Goal: Task Accomplishment & Management: Manage account settings

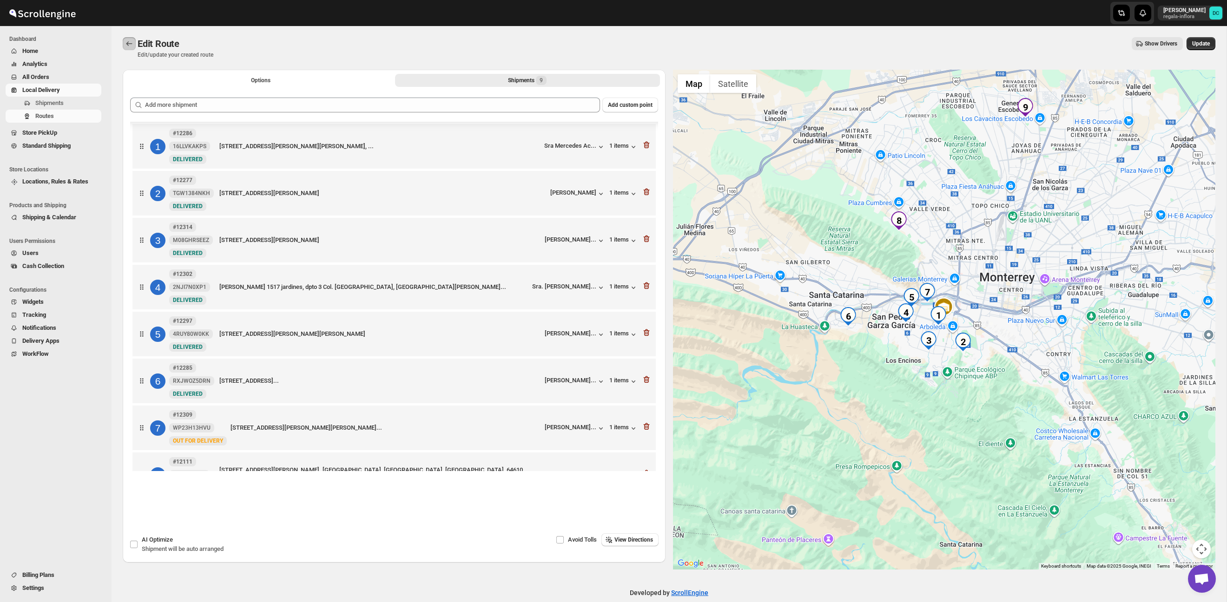
click at [128, 44] on icon "Routes" at bounding box center [129, 43] width 9 height 9
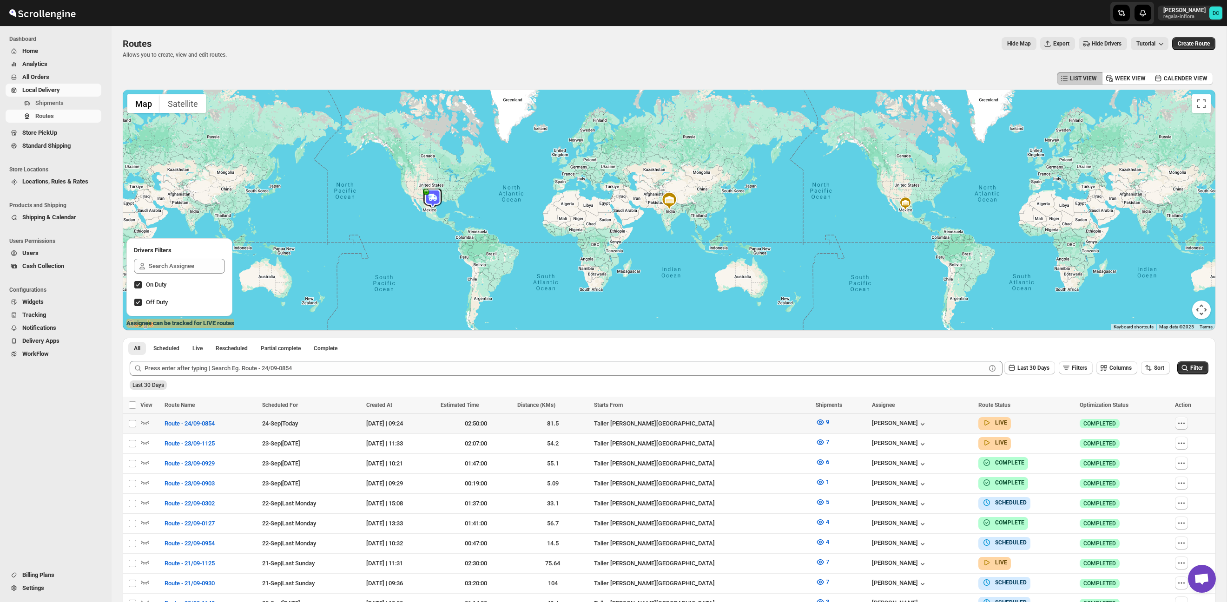
click at [1185, 421] on icon "button" at bounding box center [1180, 423] width 9 height 9
checkbox input "true"
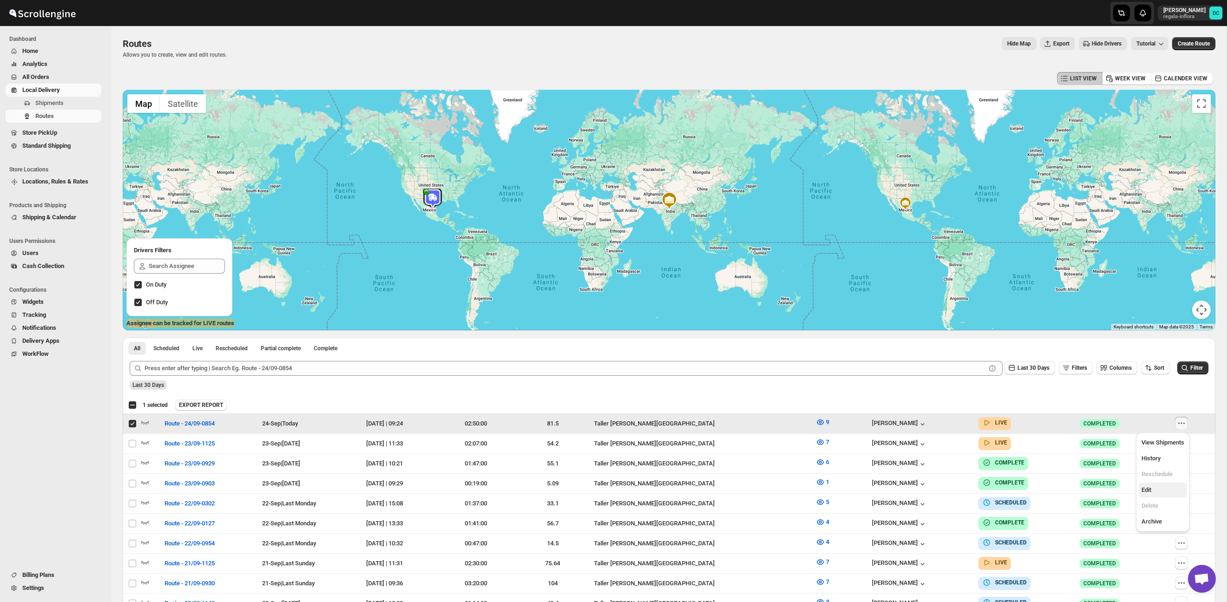
click at [1161, 492] on span "Edit" at bounding box center [1162, 490] width 43 height 9
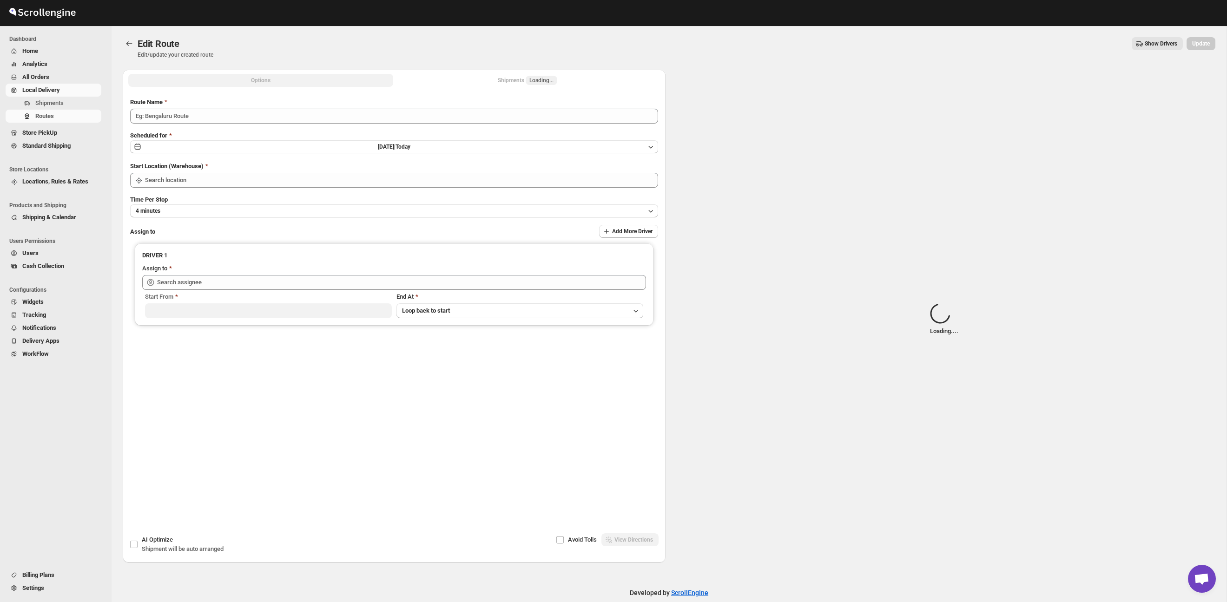
type input "Route - 24/09-0854"
type input "Taller [PERSON_NAME][GEOGRAPHIC_DATA]"
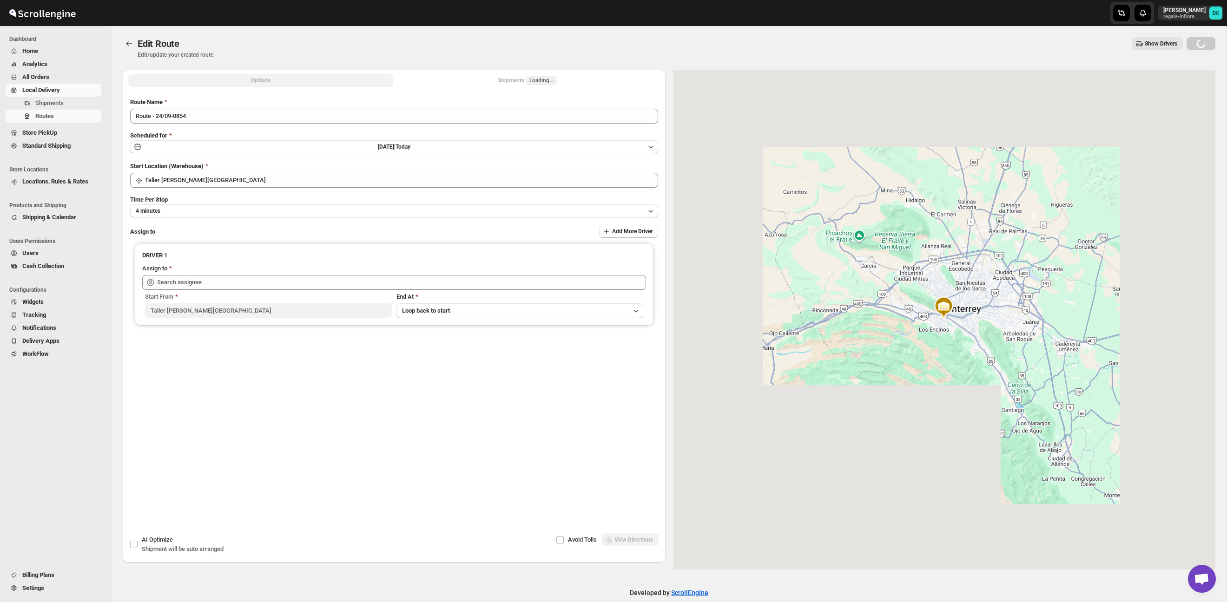
type input "[PERSON_NAME] ([EMAIL_ADDRESS][DOMAIN_NAME])"
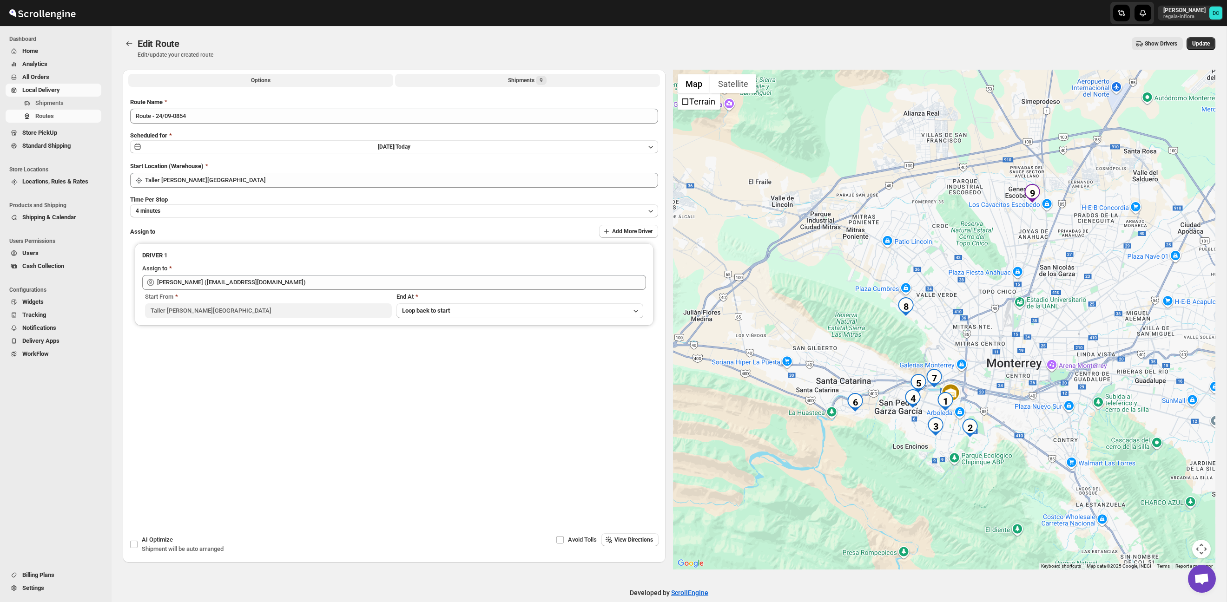
click at [535, 78] on div "Shipments 9" at bounding box center [527, 80] width 39 height 9
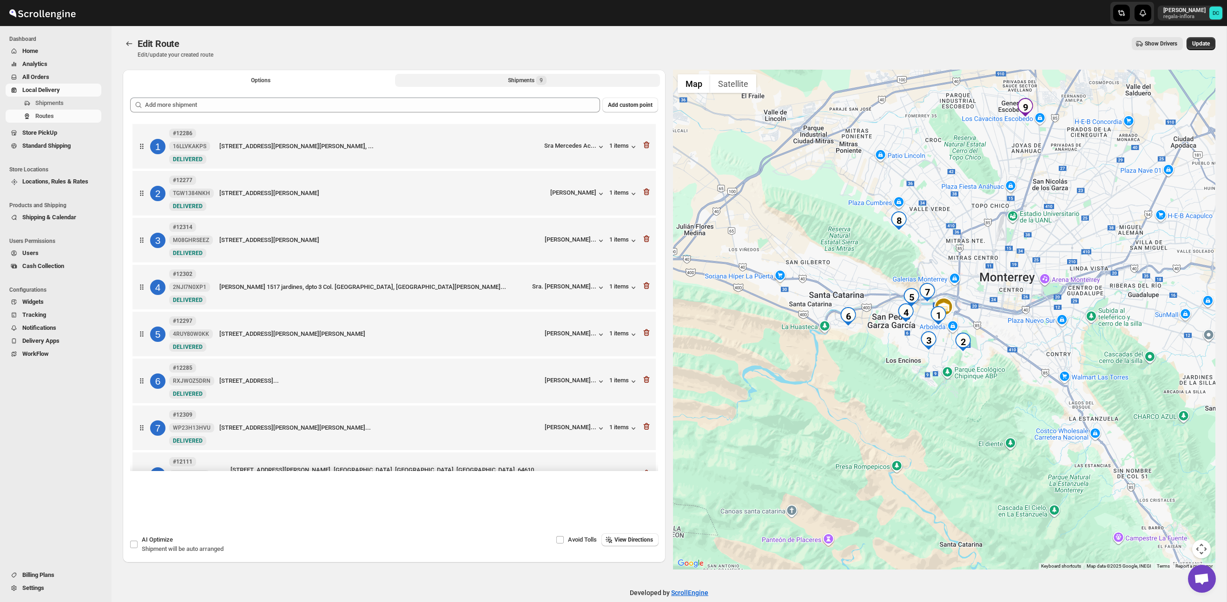
scroll to position [84, 0]
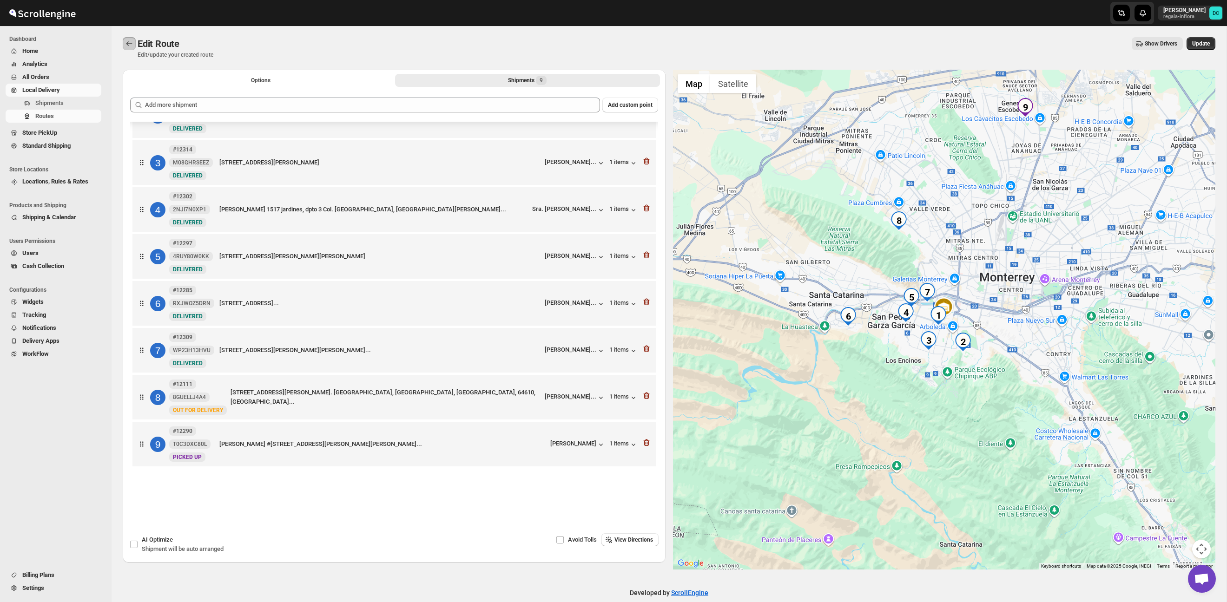
click at [133, 45] on icon "Routes" at bounding box center [129, 43] width 9 height 9
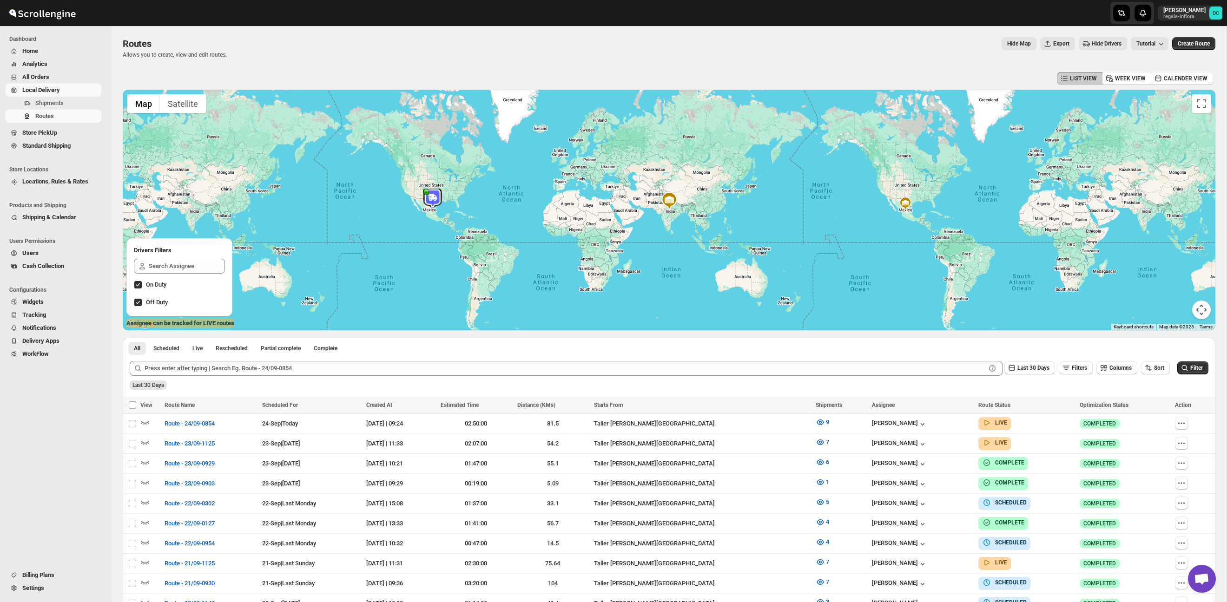
click at [66, 78] on span "All Orders" at bounding box center [60, 76] width 77 height 9
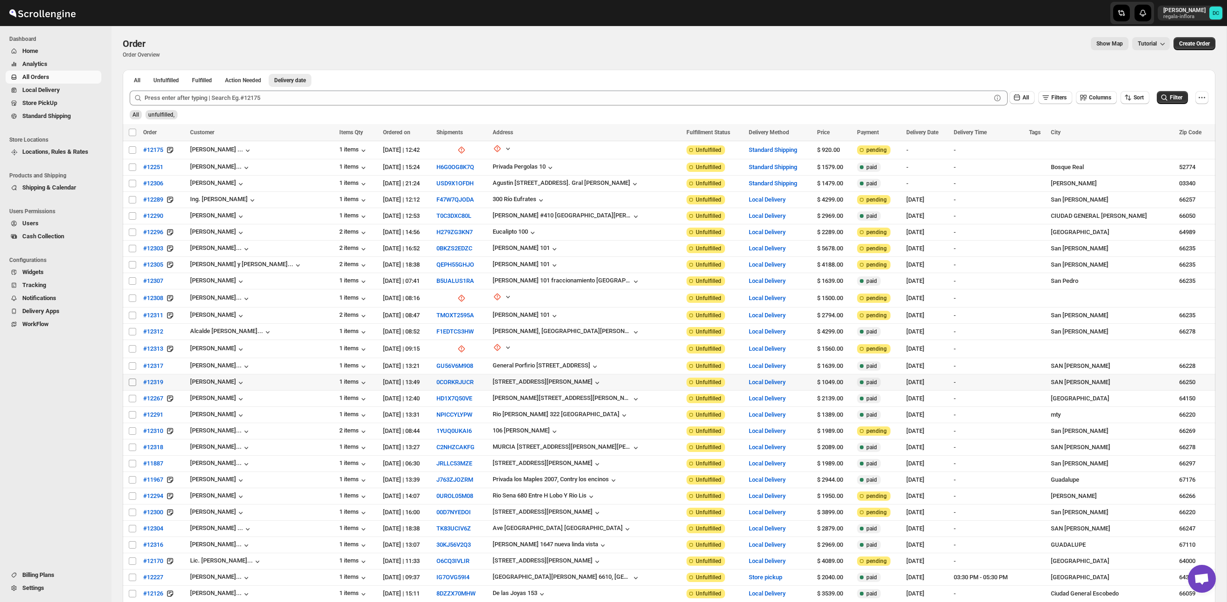
click at [131, 382] on input "Select order" at bounding box center [132, 382] width 7 height 7
checkbox input "true"
click at [132, 363] on input "Select order" at bounding box center [132, 365] width 7 height 7
checkbox input "true"
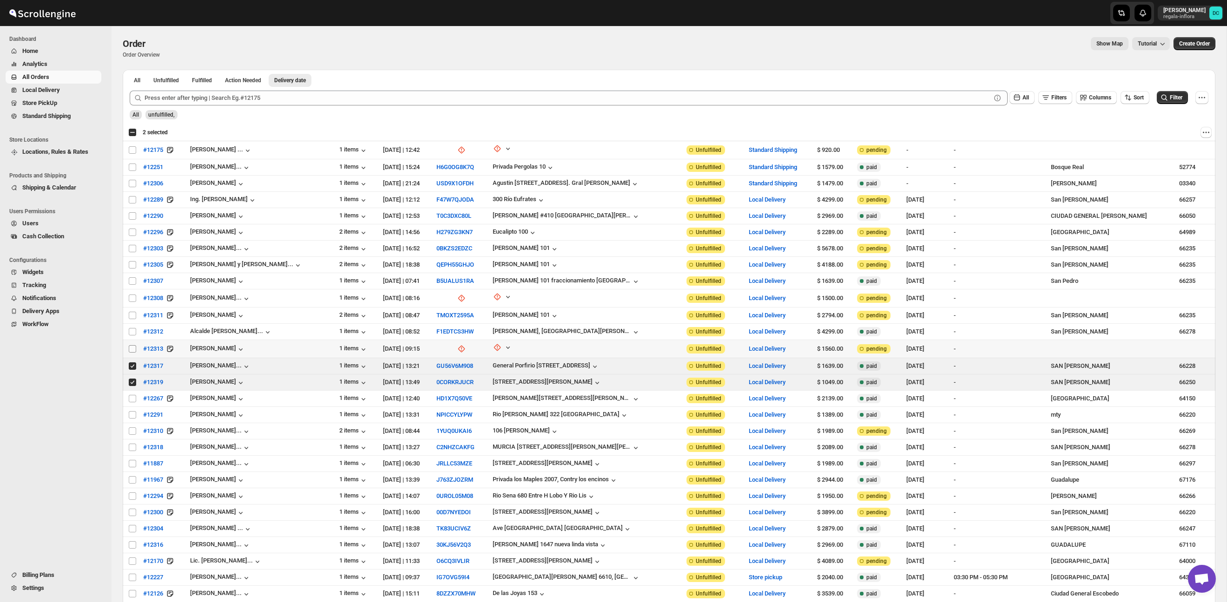
click at [134, 348] on input "Select order" at bounding box center [132, 348] width 7 height 7
checkbox input "true"
click at [131, 332] on input "Select order" at bounding box center [132, 331] width 7 height 7
checkbox input "true"
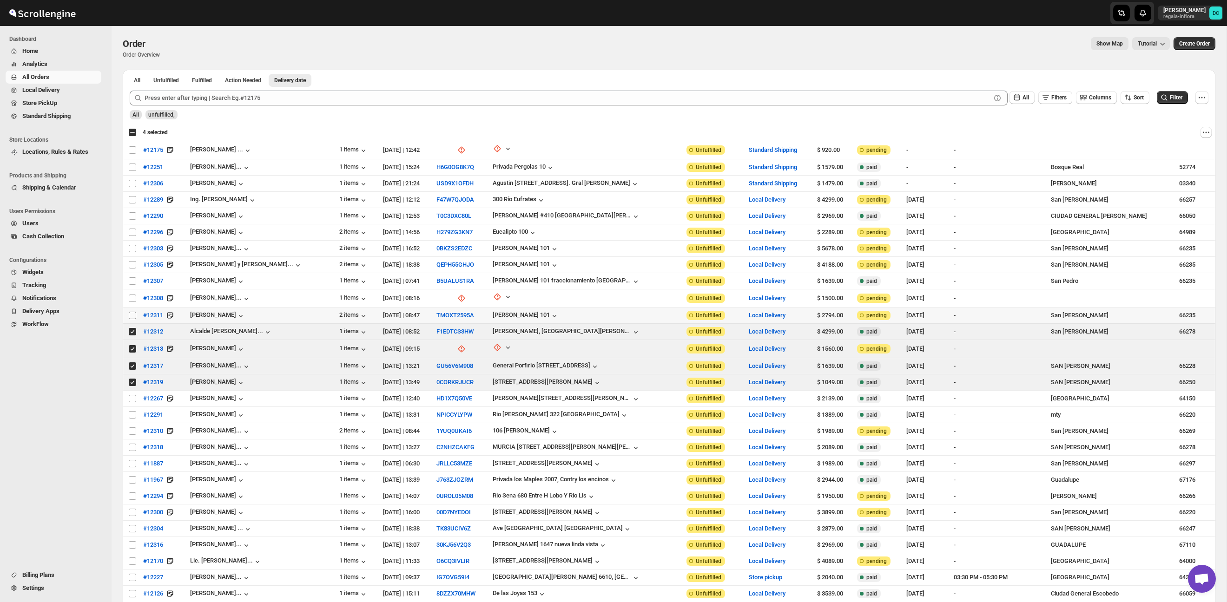
click at [134, 316] on input "Select order" at bounding box center [132, 315] width 7 height 7
checkbox input "true"
click at [132, 299] on input "Select order" at bounding box center [132, 298] width 7 height 7
checkbox input "true"
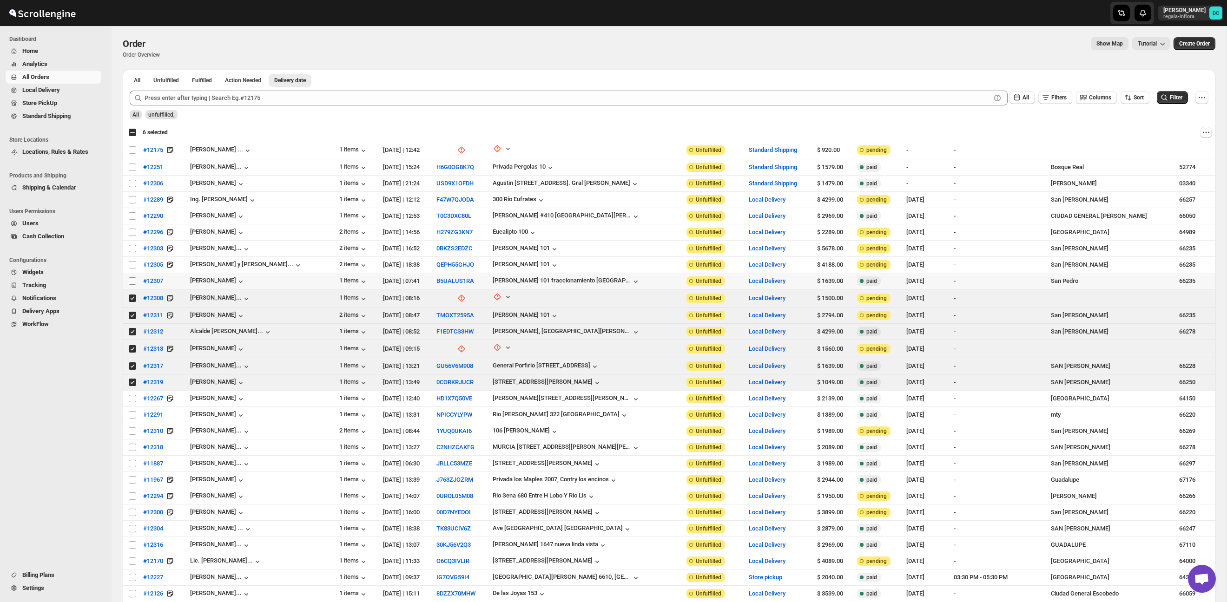
click at [132, 282] on input "Select order" at bounding box center [132, 280] width 7 height 7
checkbox input "true"
click at [132, 264] on input "Select order" at bounding box center [132, 264] width 7 height 7
checkbox input "true"
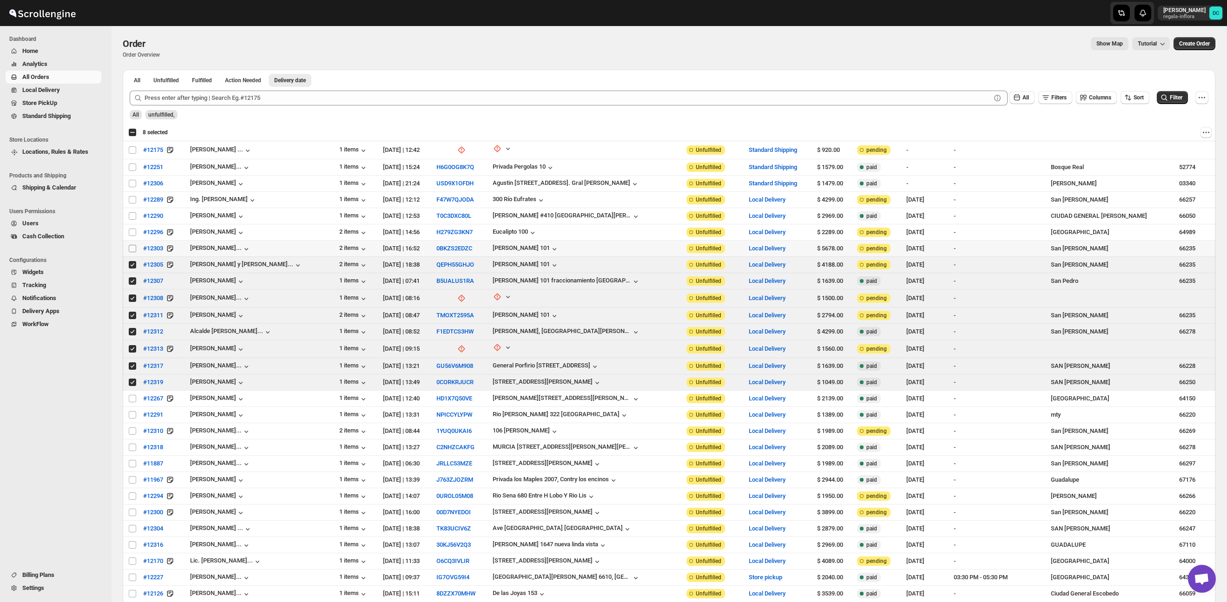
click at [132, 249] on input "Select order" at bounding box center [132, 248] width 7 height 7
checkbox input "true"
click at [134, 233] on input "Select order" at bounding box center [132, 232] width 7 height 7
checkbox input "true"
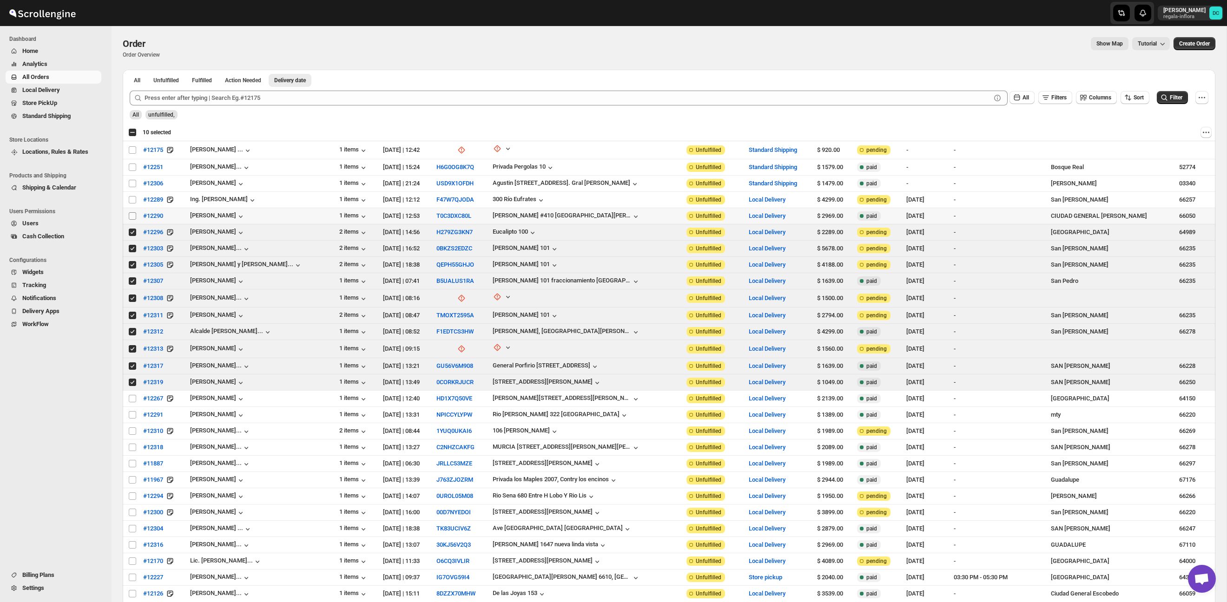
click at [134, 219] on input "Select order" at bounding box center [132, 215] width 7 height 7
checkbox input "true"
click at [131, 200] on input "Select order" at bounding box center [132, 199] width 7 height 7
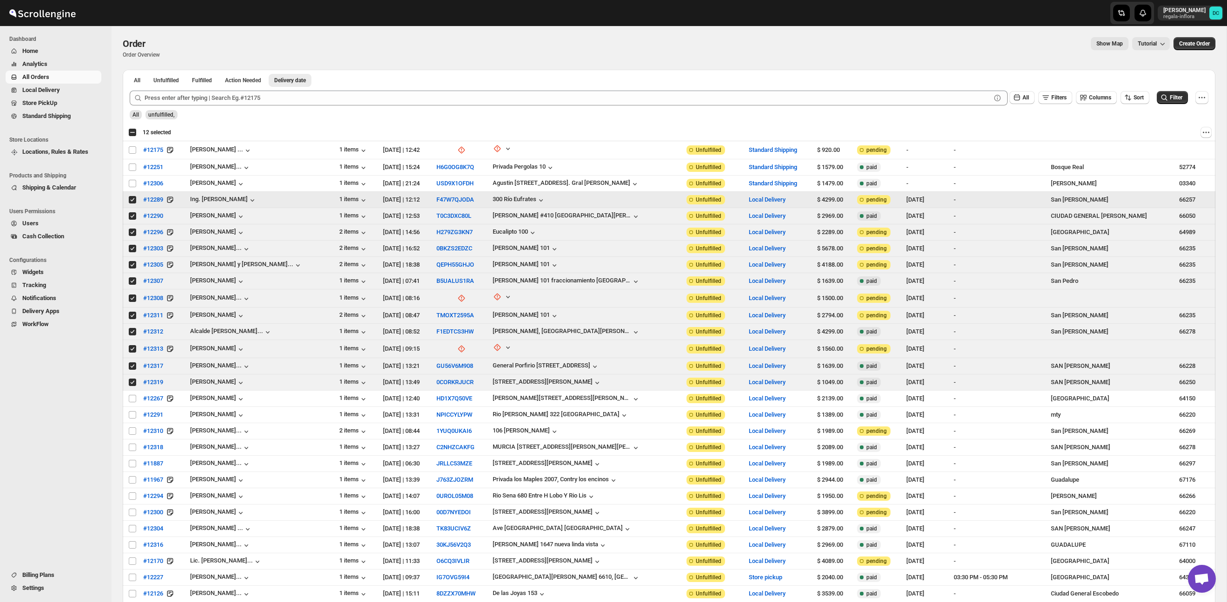
click at [131, 201] on input "Select order" at bounding box center [132, 199] width 7 height 7
checkbox input "false"
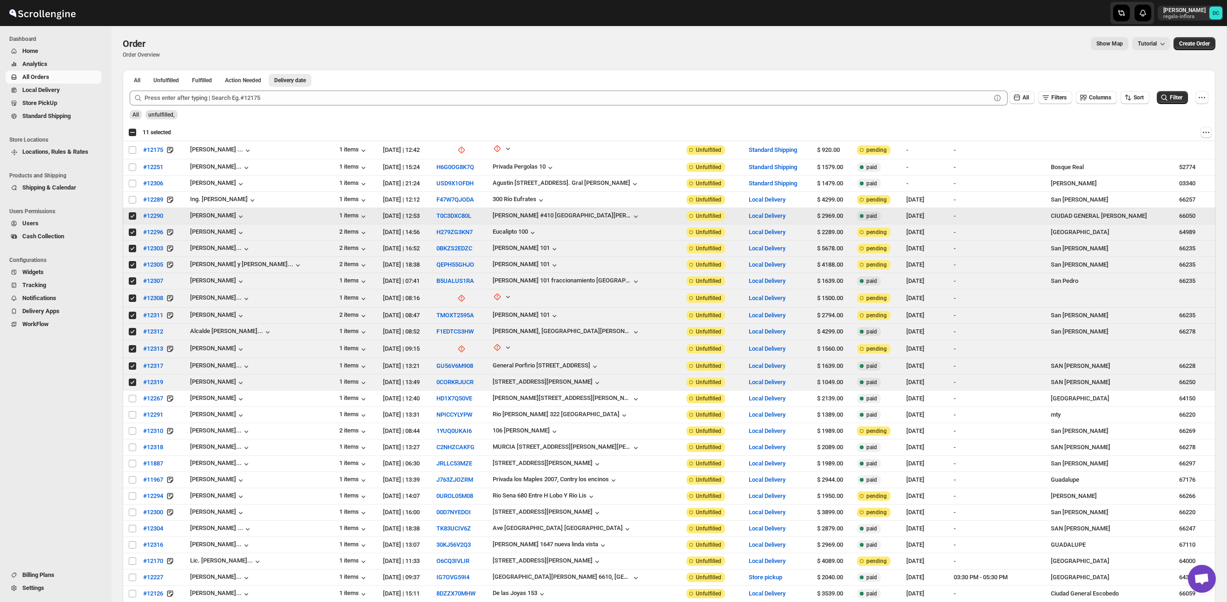
click at [132, 214] on input "Select order" at bounding box center [132, 215] width 7 height 7
checkbox input "false"
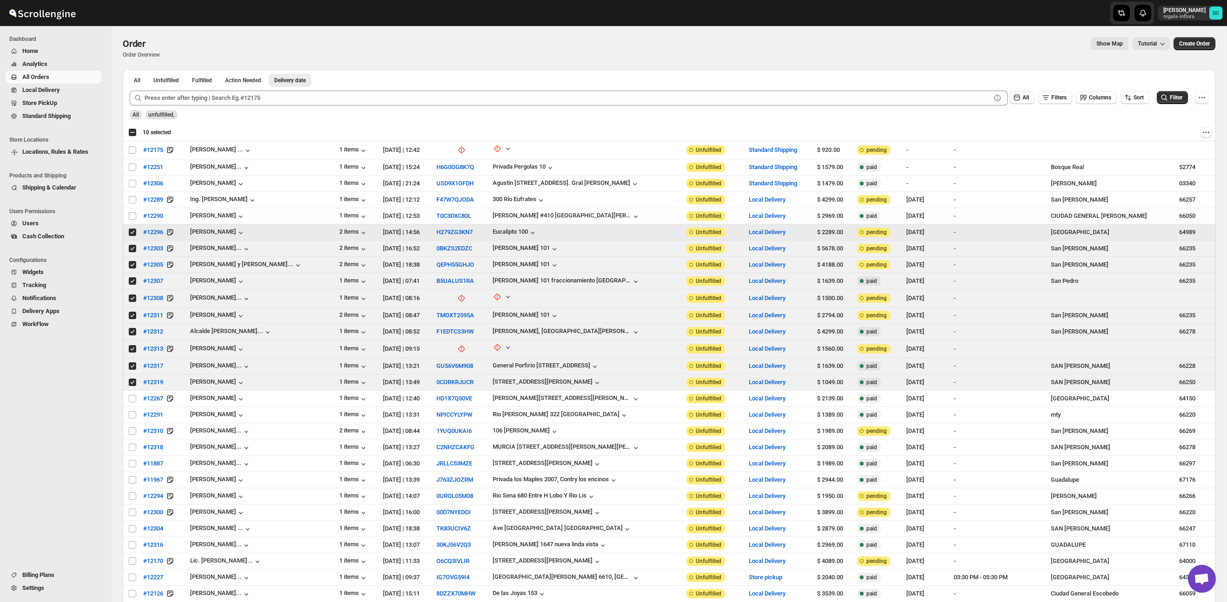
click at [131, 231] on input "Select order" at bounding box center [132, 232] width 7 height 7
checkbox input "false"
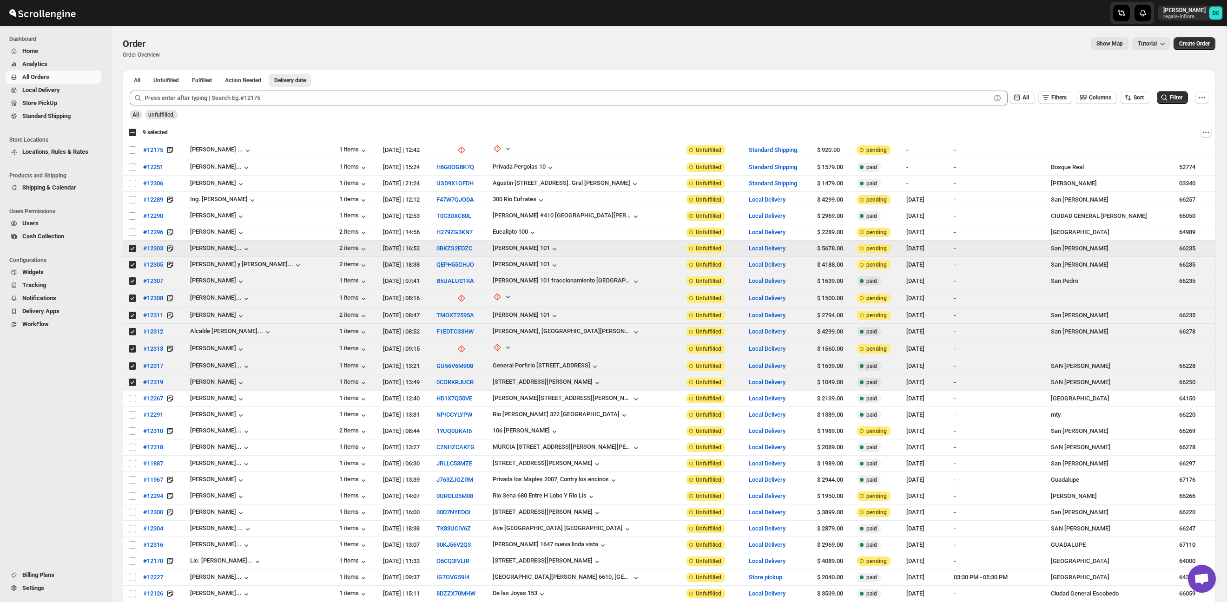
click at [130, 250] on input "Select order" at bounding box center [132, 248] width 7 height 7
checkbox input "false"
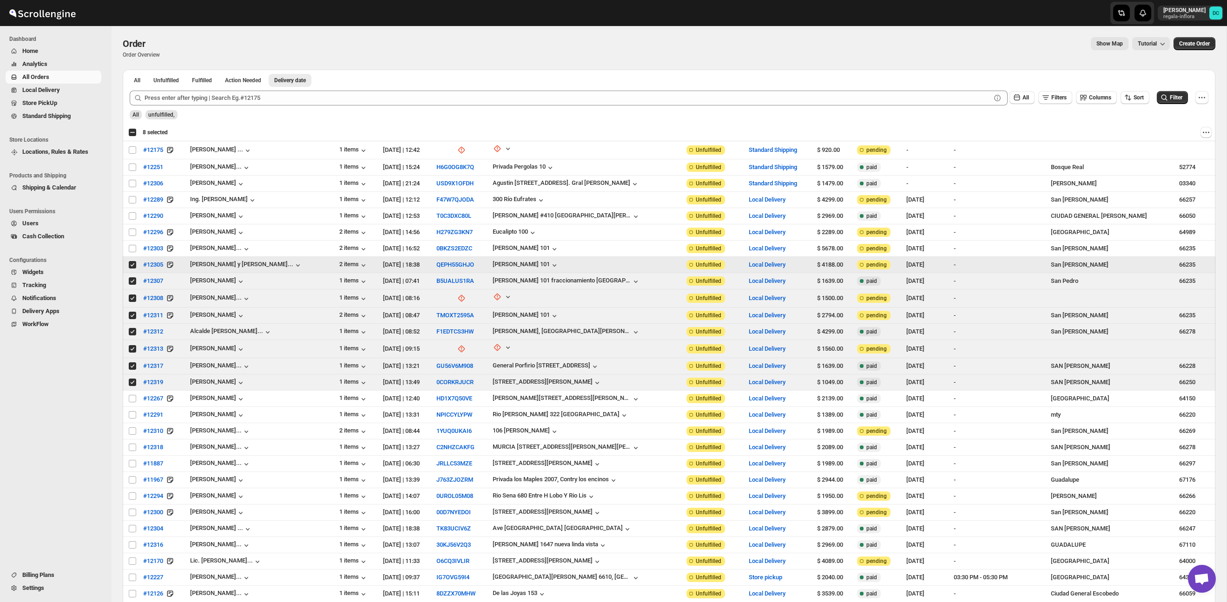
click at [131, 265] on input "Select order" at bounding box center [132, 264] width 7 height 7
checkbox input "false"
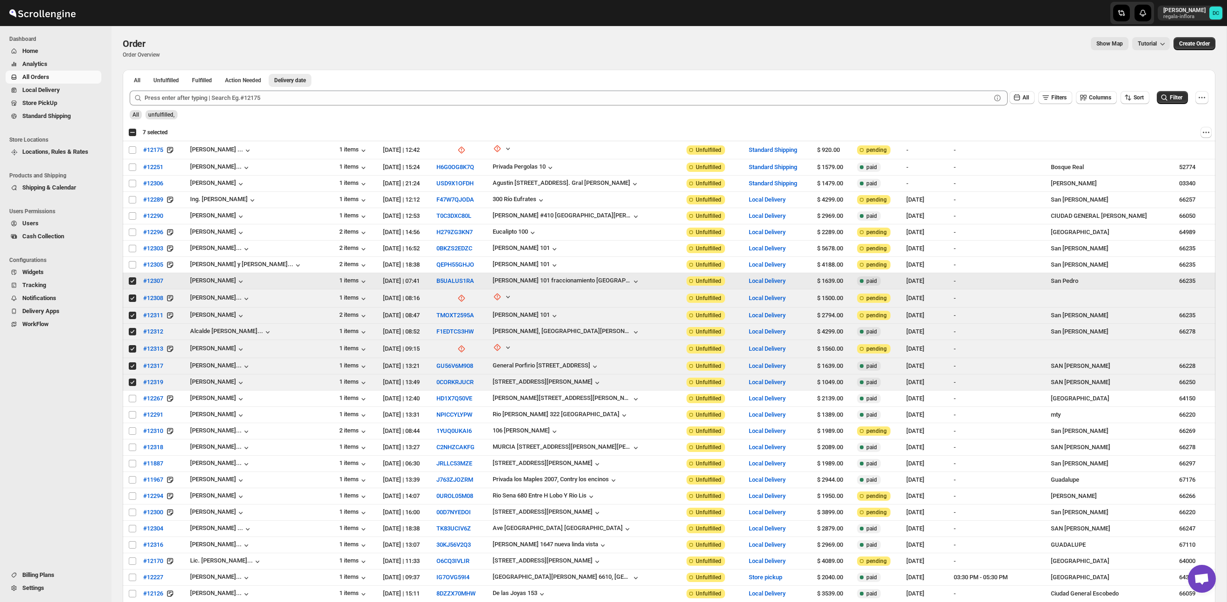
click at [132, 281] on input "Select order" at bounding box center [132, 280] width 7 height 7
checkbox input "false"
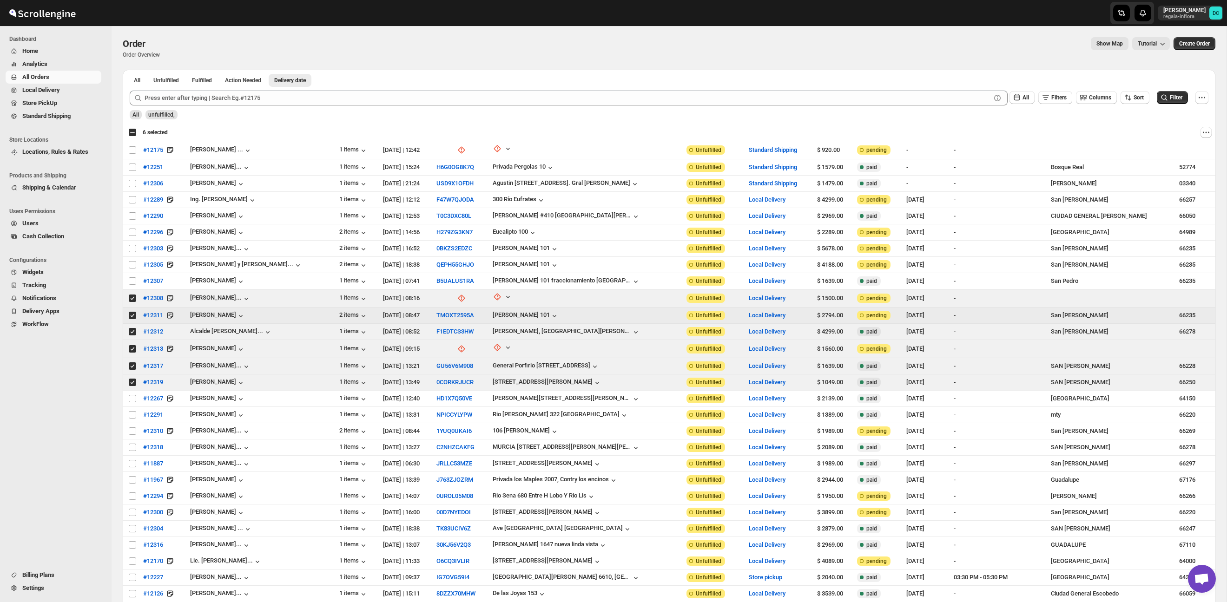
click at [132, 315] on input "Select order" at bounding box center [132, 315] width 7 height 7
checkbox input "false"
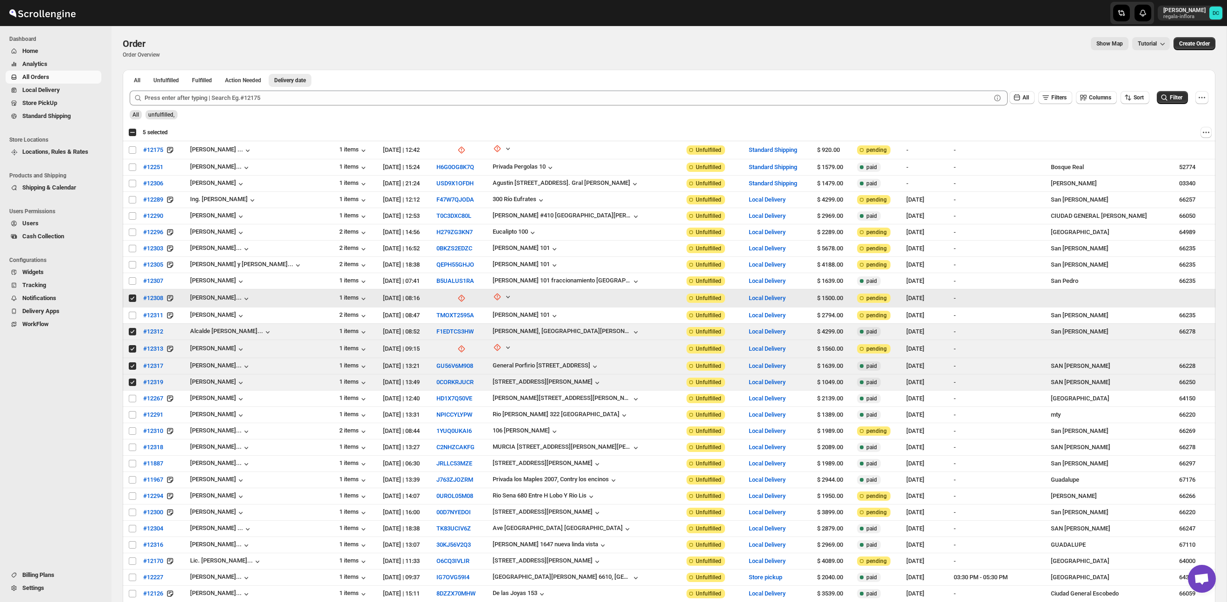
click at [131, 300] on input "Select order" at bounding box center [132, 298] width 7 height 7
checkbox input "false"
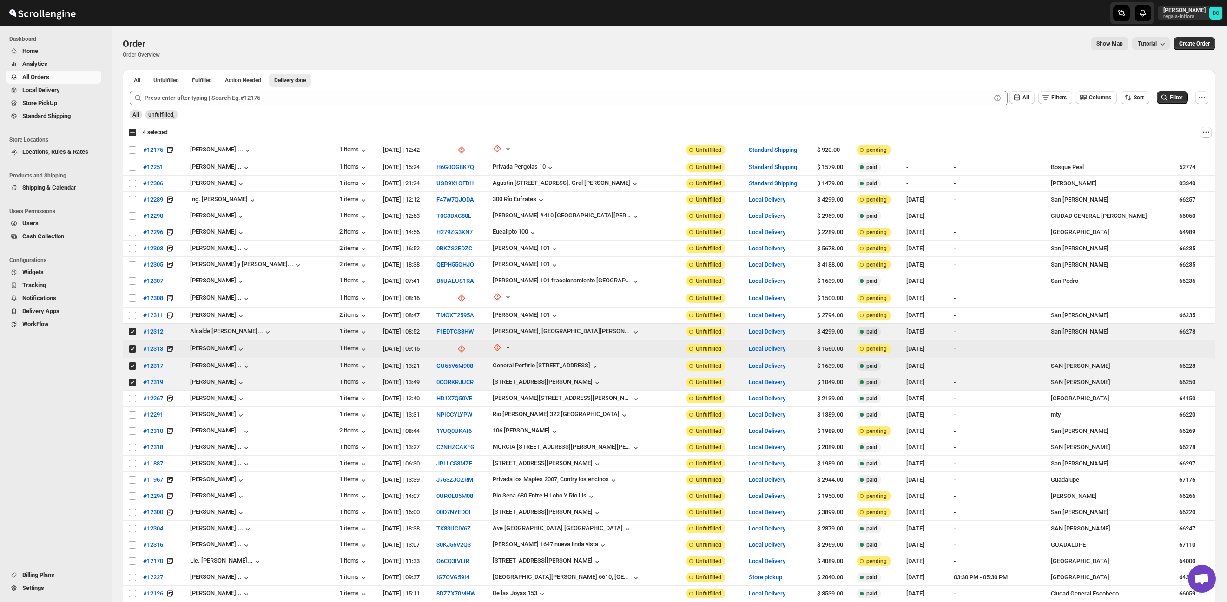
click at [132, 350] on input "Select order" at bounding box center [132, 348] width 7 height 7
checkbox input "false"
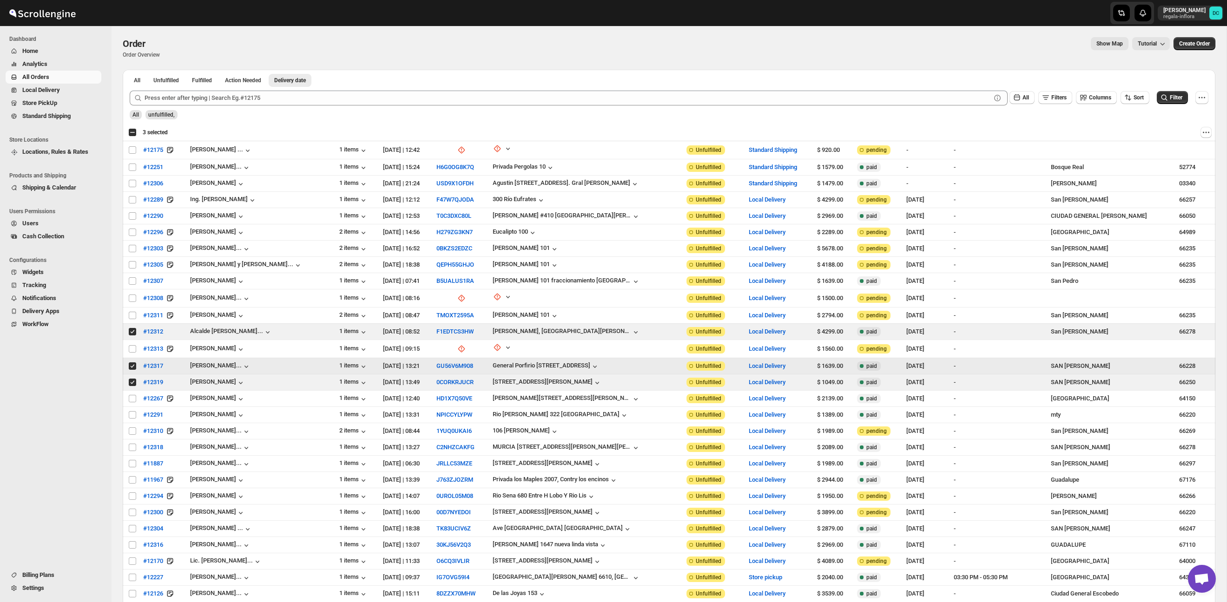
click at [132, 368] on input "Select order" at bounding box center [132, 365] width 7 height 7
checkbox input "false"
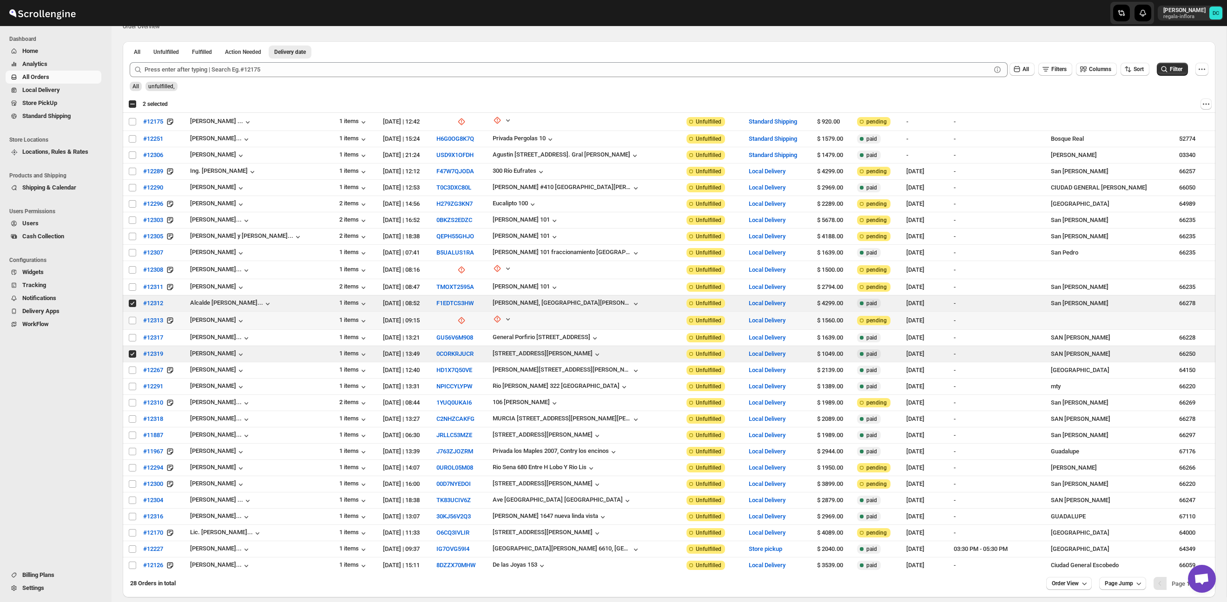
scroll to position [42, 0]
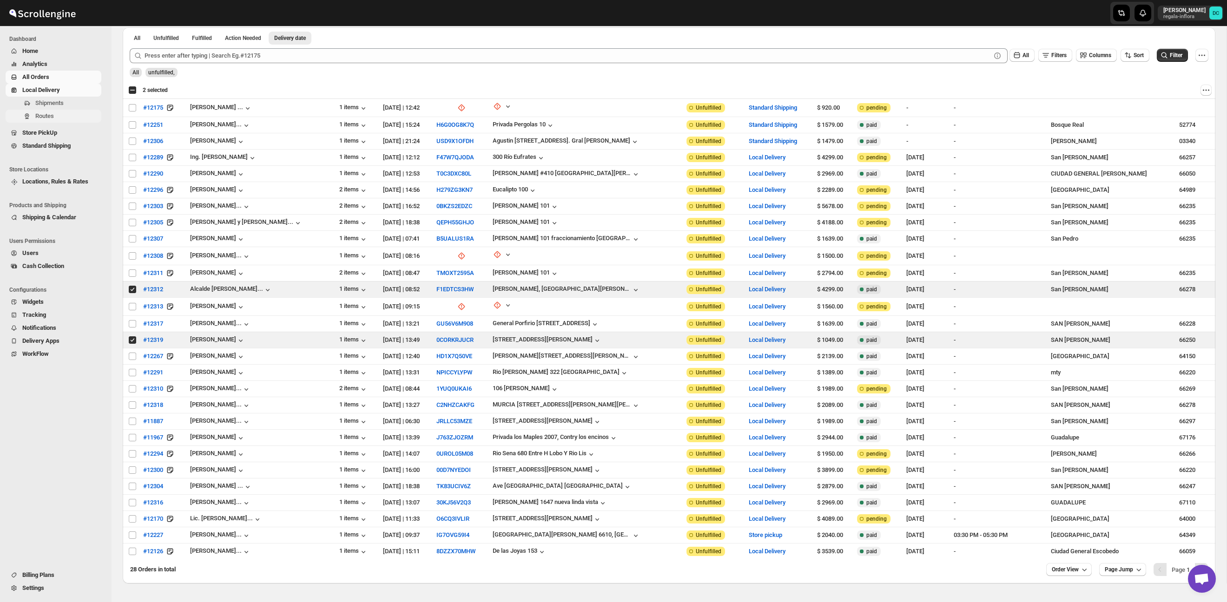
click at [65, 113] on span "Routes" at bounding box center [67, 116] width 64 height 9
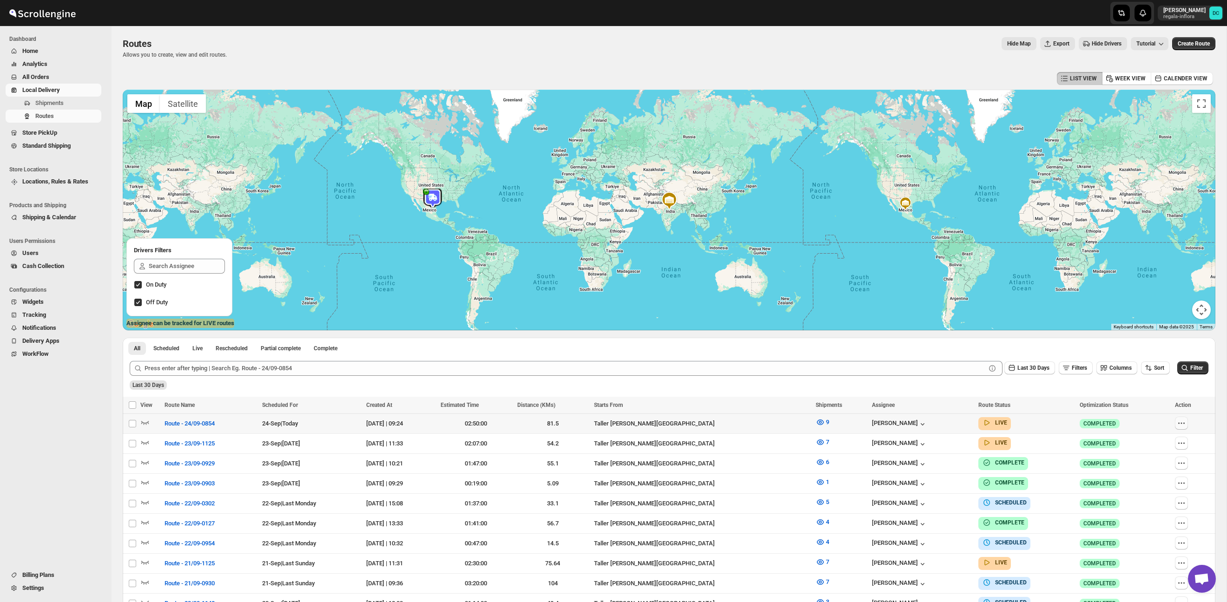
click at [1186, 425] on button "button" at bounding box center [1181, 423] width 13 height 13
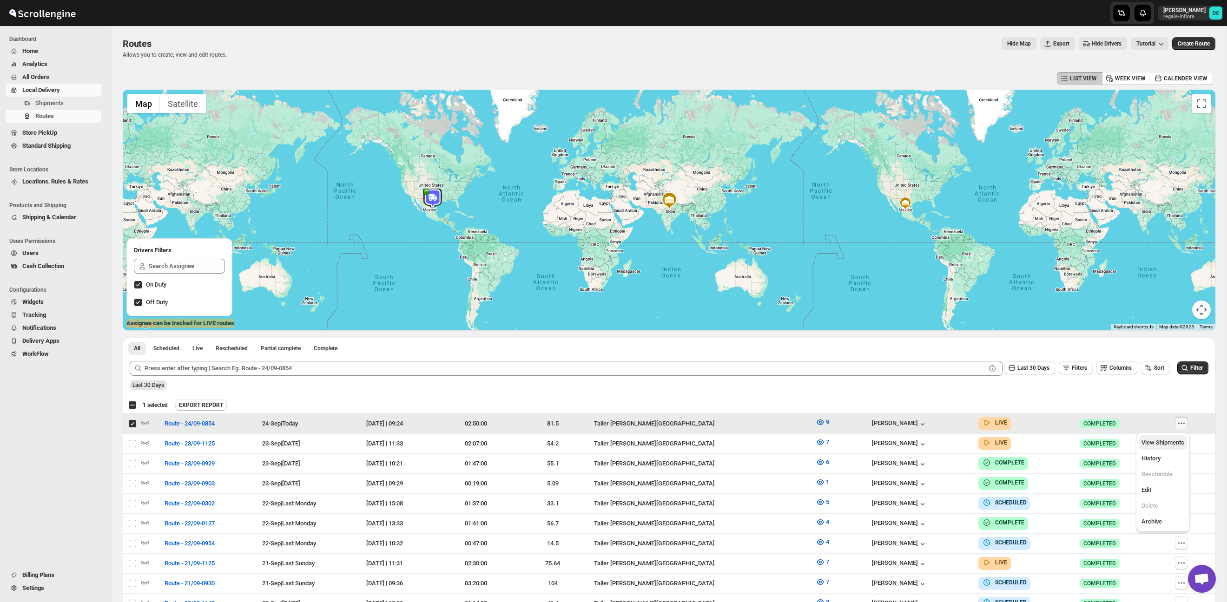
click at [1177, 445] on span "View Shipments" at bounding box center [1162, 442] width 43 height 7
checkbox input "false"
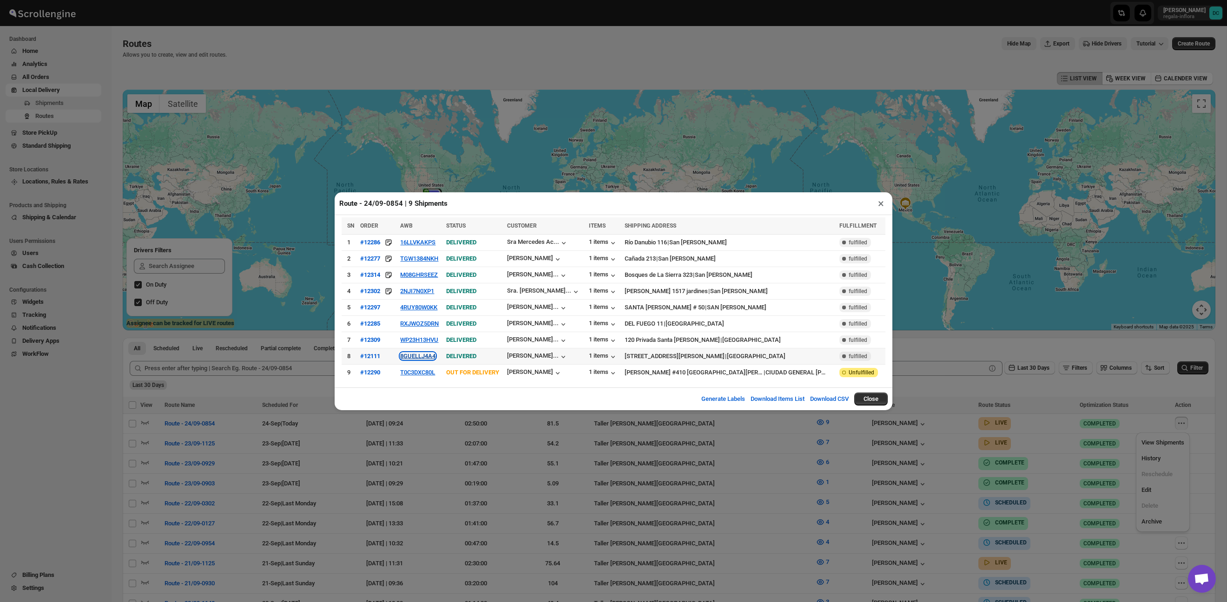
click at [426, 355] on button "8GUELLJ4A4" at bounding box center [417, 356] width 35 height 7
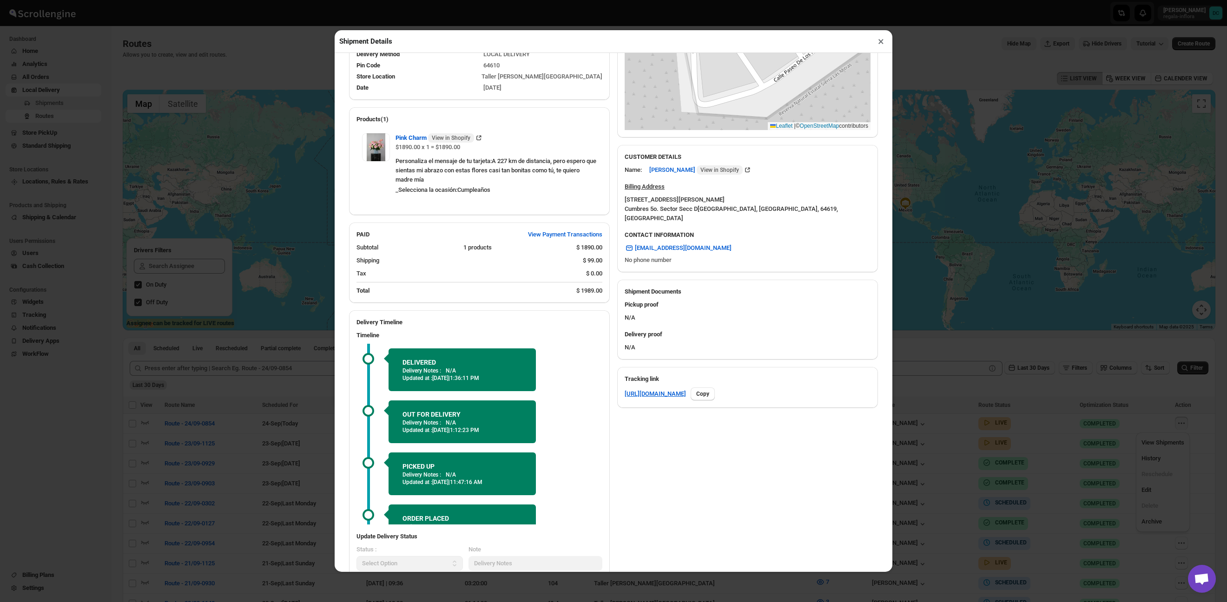
scroll to position [224, 0]
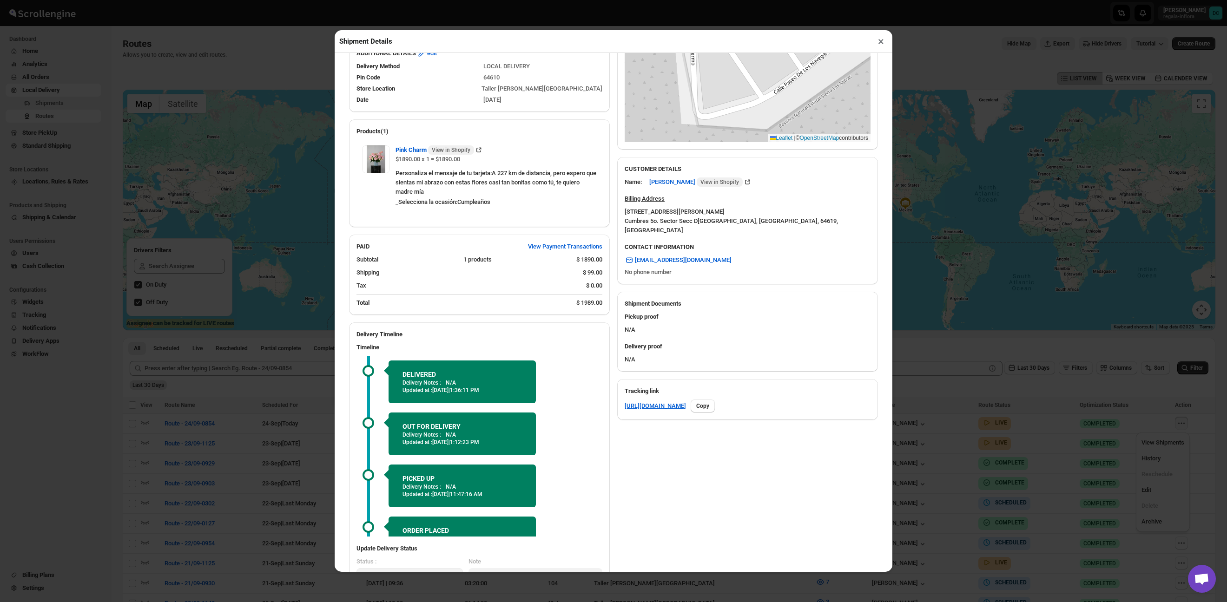
click at [952, 57] on div "Shipment Details × #12111 Awb : 8GUELLJ4A4 DATE [DATE] | 13:22 Success DELIVERE…" at bounding box center [613, 301] width 1227 height 602
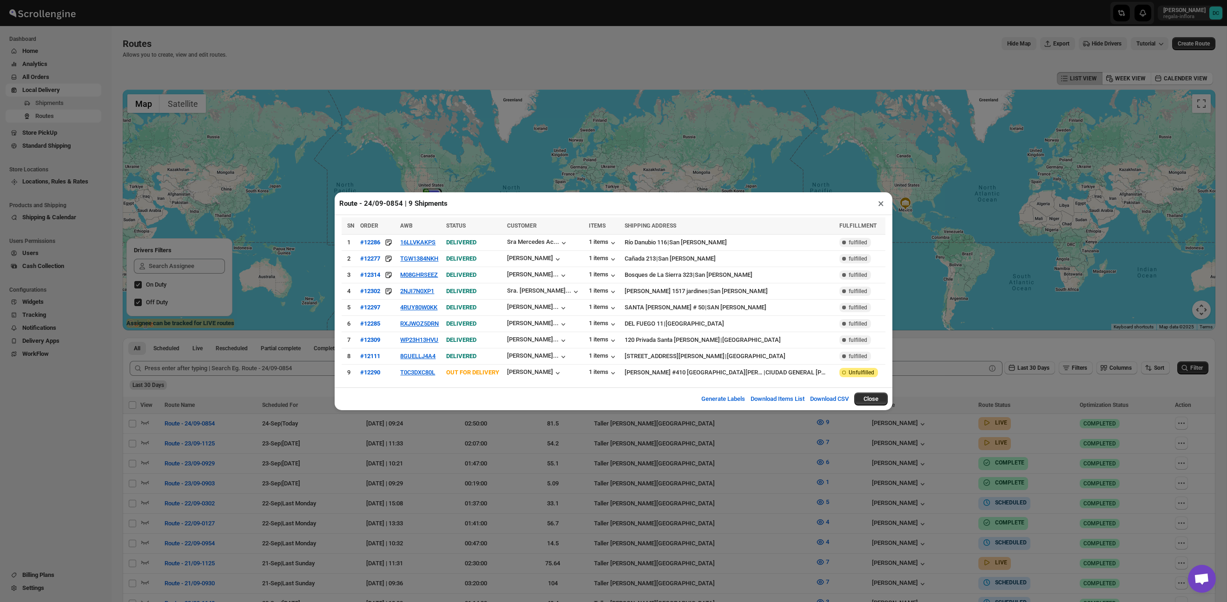
drag, startPoint x: 882, startPoint y: 204, endPoint x: 876, endPoint y: 203, distance: 5.6
click at [881, 204] on button "×" at bounding box center [880, 203] width 13 height 13
